Goal: Information Seeking & Learning: Find specific fact

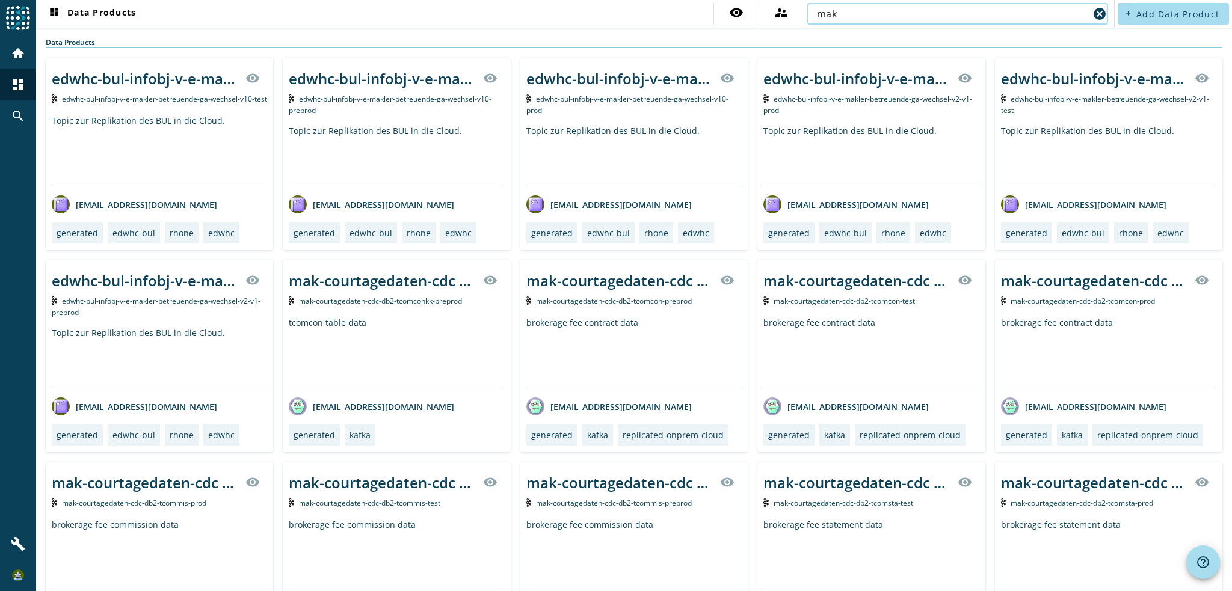
click at [855, 16] on input "mak" at bounding box center [953, 14] width 272 height 14
paste input "pdv-partner-process-partnerconsolidated"
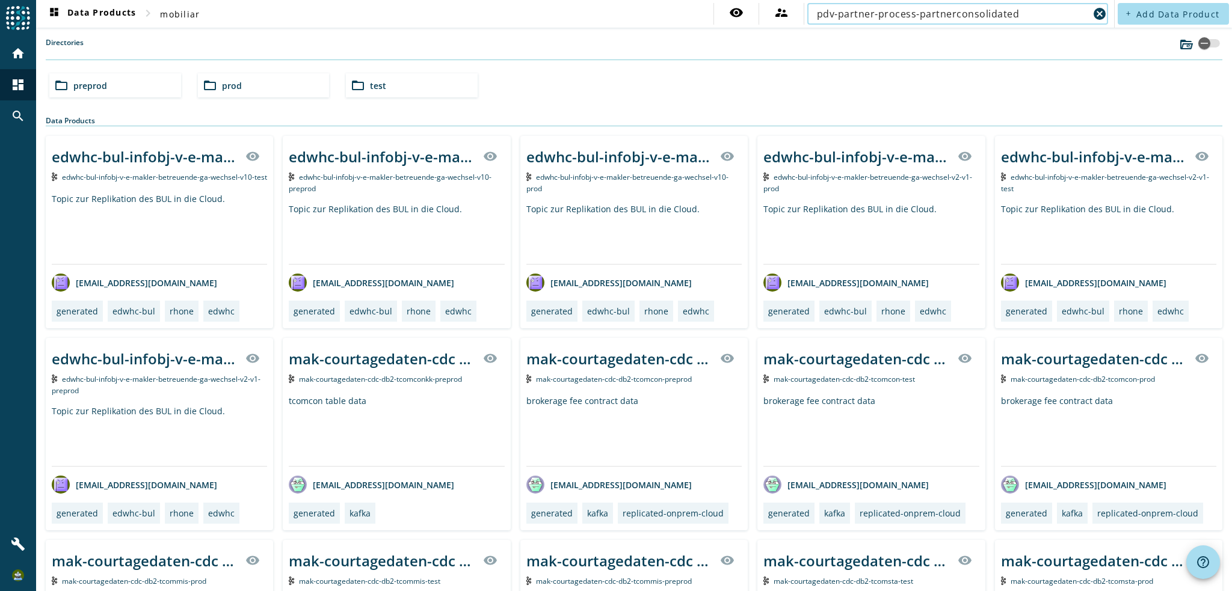
type input "pdv-partner-process-partnerconsolidated"
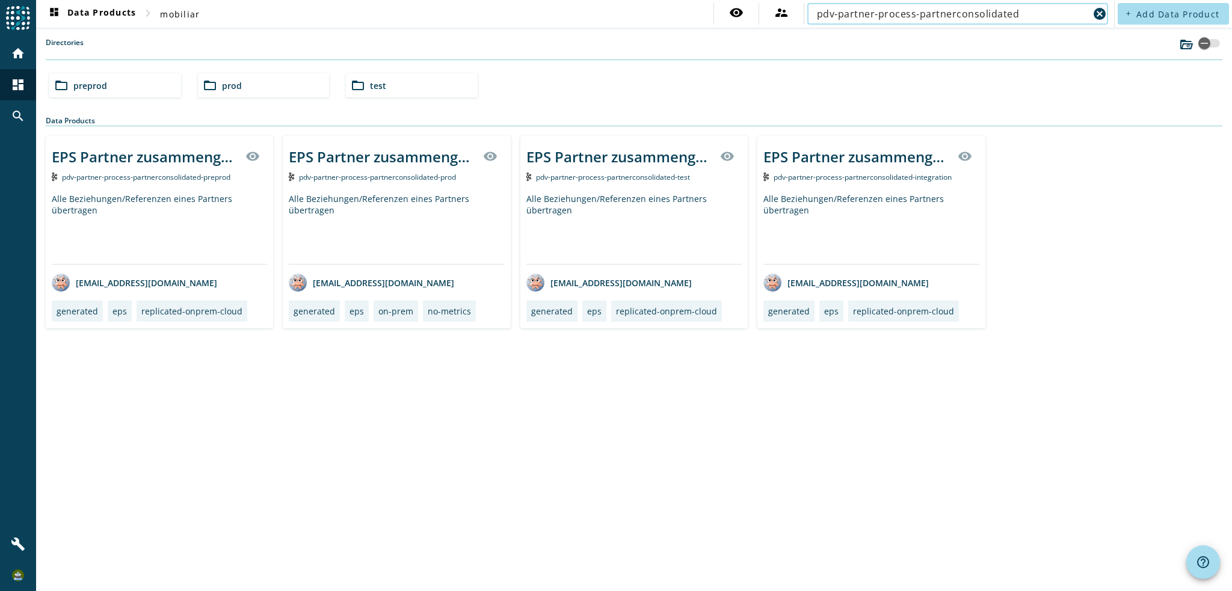
click at [197, 167] on div "EPS Partner zusammengelegt visibility" at bounding box center [159, 156] width 215 height 29
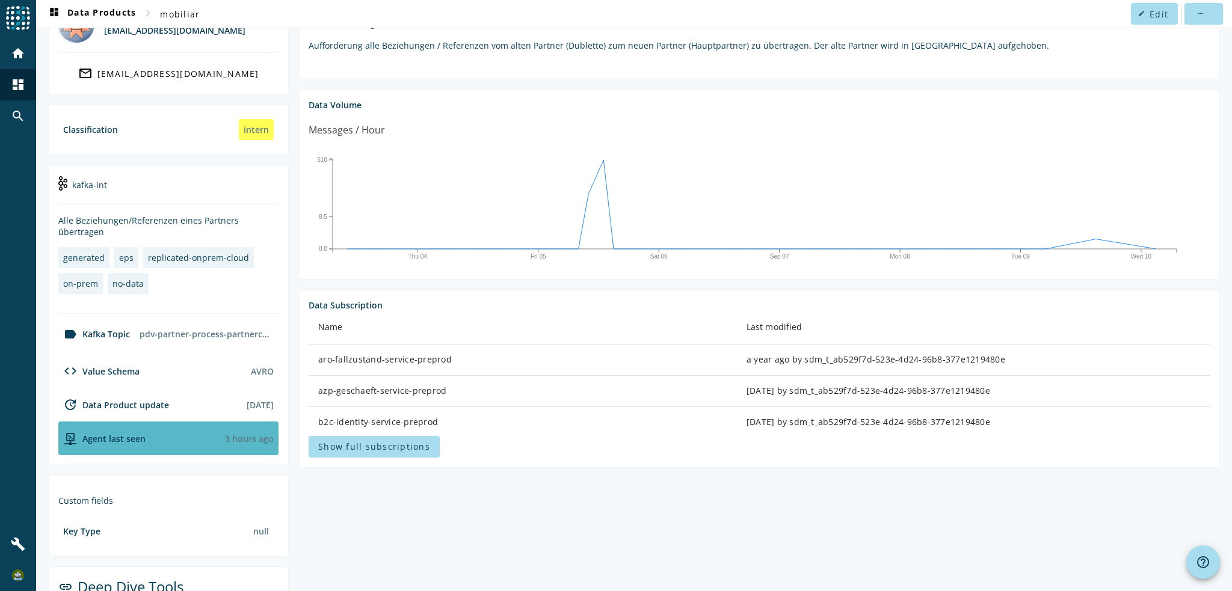
scroll to position [238, 0]
